Goal: Information Seeking & Learning: Learn about a topic

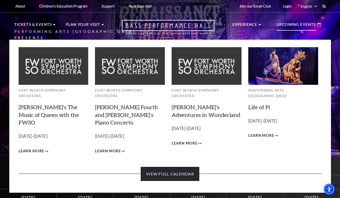
click at [166, 167] on link "View Full Calendar" at bounding box center [170, 174] width 59 height 14
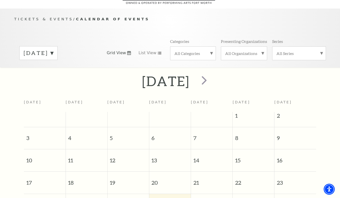
scroll to position [42, 0]
click at [212, 74] on span "next" at bounding box center [204, 80] width 14 height 14
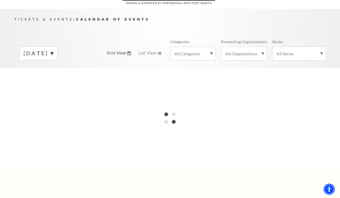
click at [53, 50] on label "August 2025" at bounding box center [39, 54] width 30 height 8
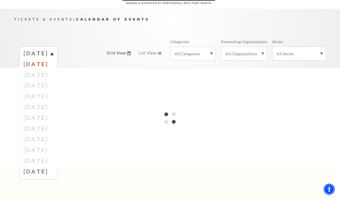
click at [53, 59] on label "September 2025" at bounding box center [39, 64] width 30 height 11
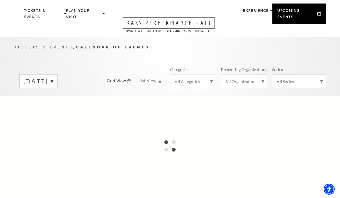
scroll to position [0, 0]
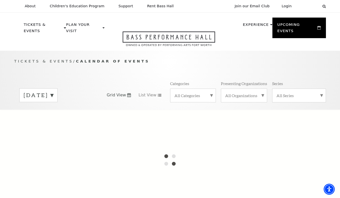
click at [156, 92] on div "August 2025 Grid View List View Categories All Categories Presenting Organizati…" at bounding box center [170, 95] width 312 height 29
click at [158, 94] on icon at bounding box center [160, 95] width 4 height 3
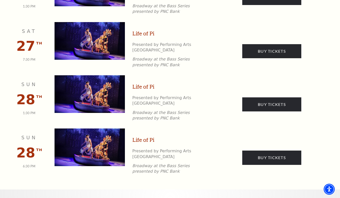
scroll to position [783, 0]
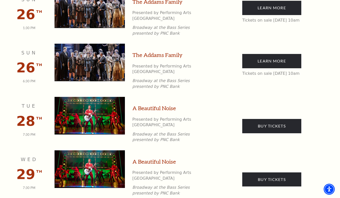
scroll to position [717, 0]
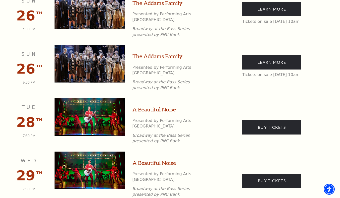
click at [92, 98] on img at bounding box center [90, 117] width 70 height 38
click at [151, 106] on link "A Beautiful Noise" at bounding box center [155, 110] width 44 height 8
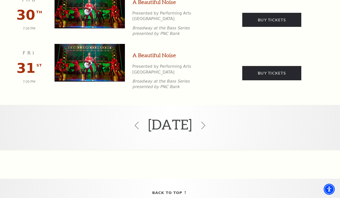
scroll to position [932, 0]
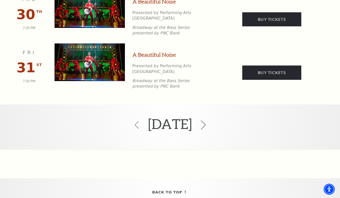
click at [208, 120] on icon at bounding box center [204, 125] width 10 height 10
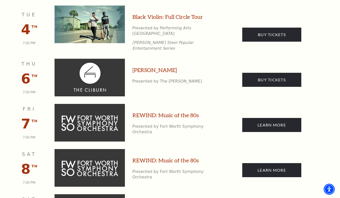
scroll to position [379, 0]
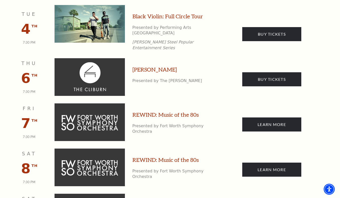
click at [157, 111] on link "REWIND: Music of the 80s" at bounding box center [166, 115] width 66 height 8
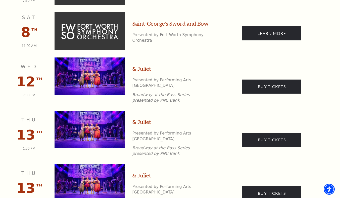
scroll to position [561, 0]
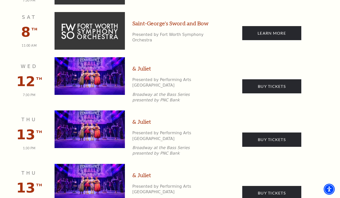
click at [142, 65] on link "& Juliet" at bounding box center [142, 69] width 19 height 8
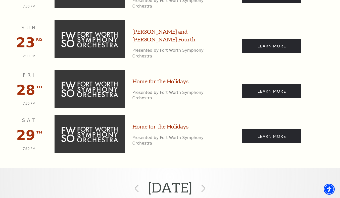
scroll to position [1170, 0]
click at [208, 184] on icon at bounding box center [204, 189] width 10 height 10
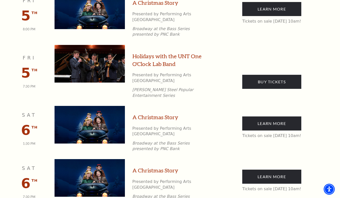
scroll to position [249, 0]
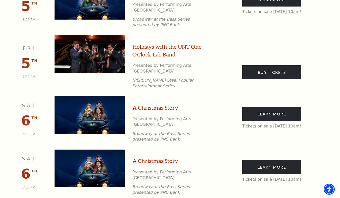
click at [158, 104] on link "A Christmas Story" at bounding box center [156, 108] width 46 height 8
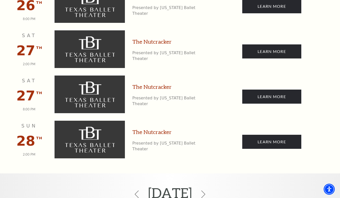
scroll to position [1299, 0]
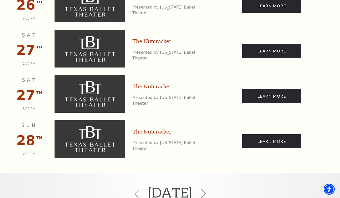
click at [208, 189] on icon at bounding box center [204, 194] width 10 height 10
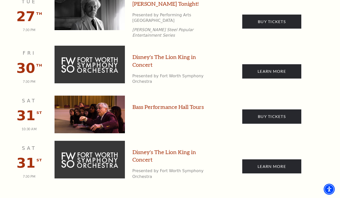
scroll to position [636, 0]
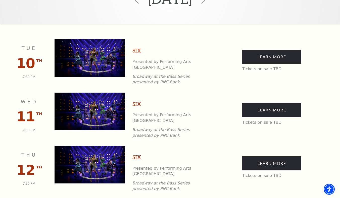
scroll to position [131, 0]
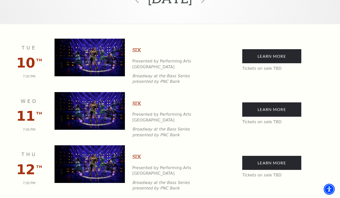
click at [135, 46] on link "SIX" at bounding box center [137, 50] width 9 height 8
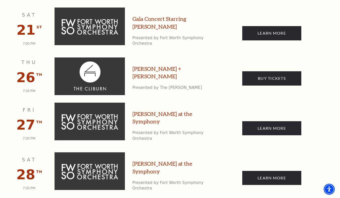
scroll to position [590, 0]
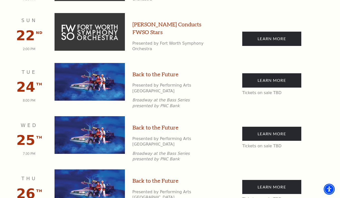
scroll to position [656, 0]
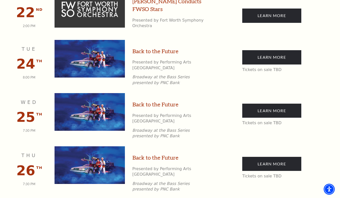
click at [145, 48] on link "Back to the Future" at bounding box center [156, 52] width 46 height 8
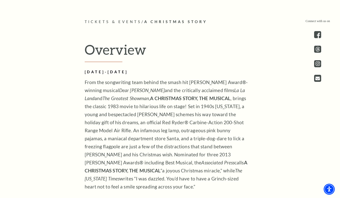
scroll to position [251, 0]
